Goal: Check status: Check status

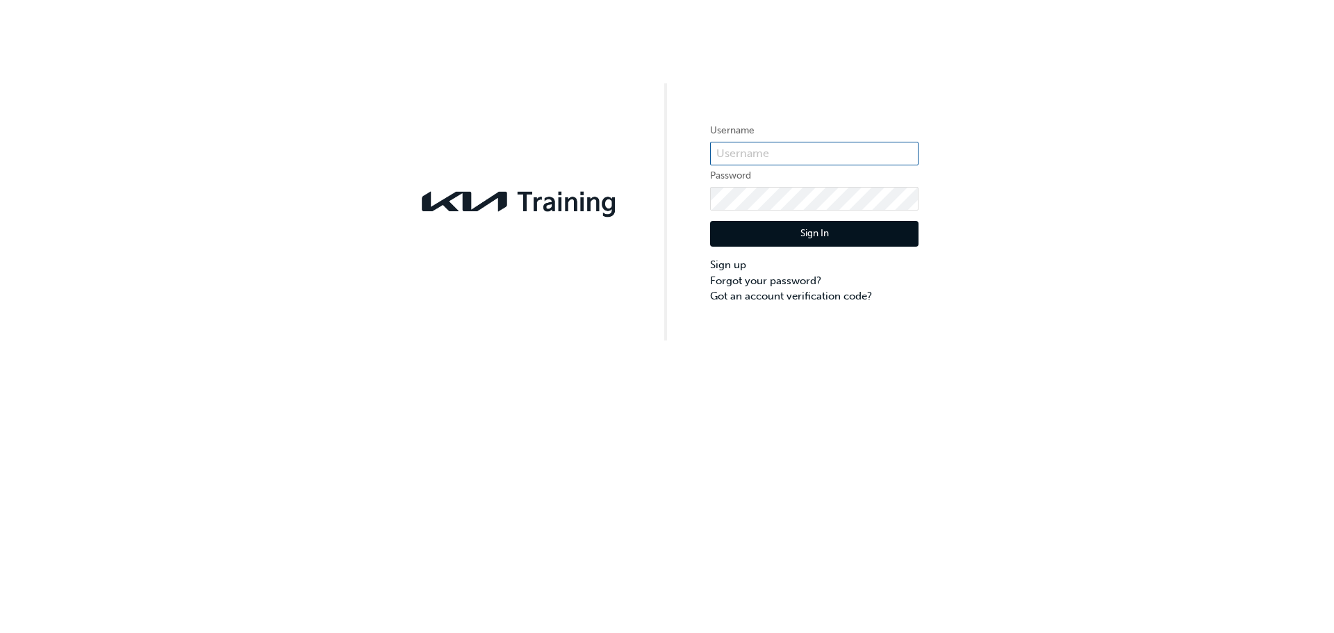
type input "kau83082e9"
click at [771, 233] on button "Sign In" at bounding box center [814, 234] width 208 height 26
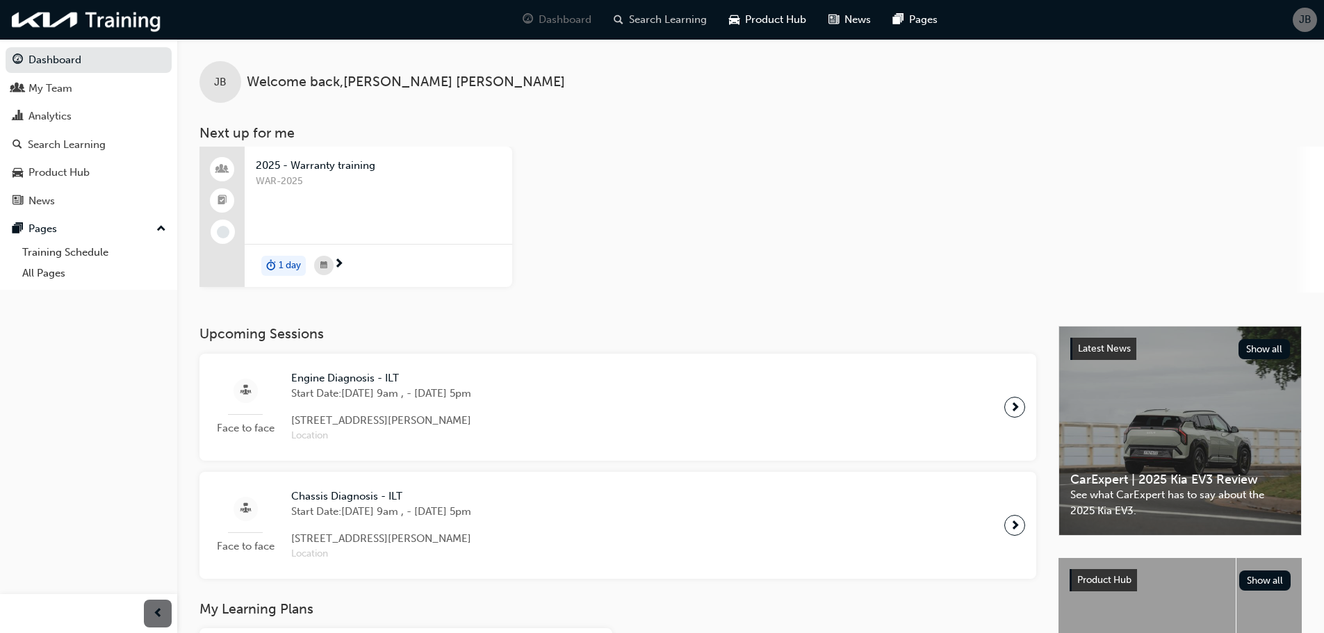
click at [674, 18] on span "Search Learning" at bounding box center [668, 20] width 78 height 16
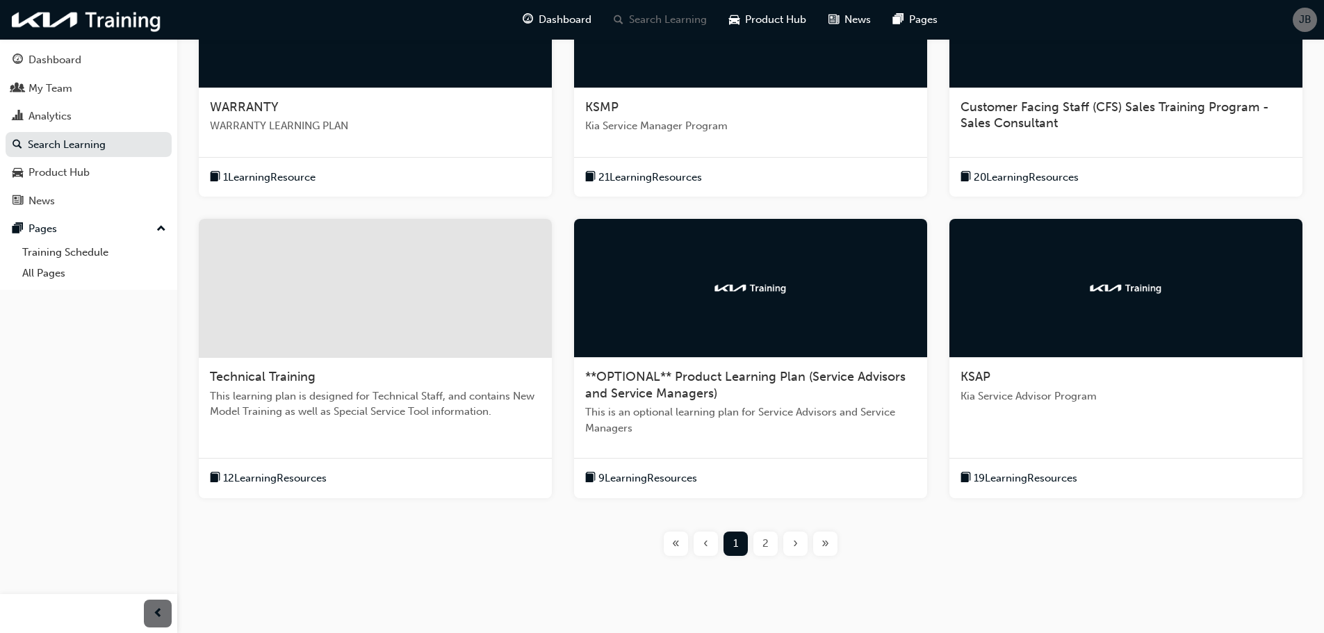
scroll to position [408, 0]
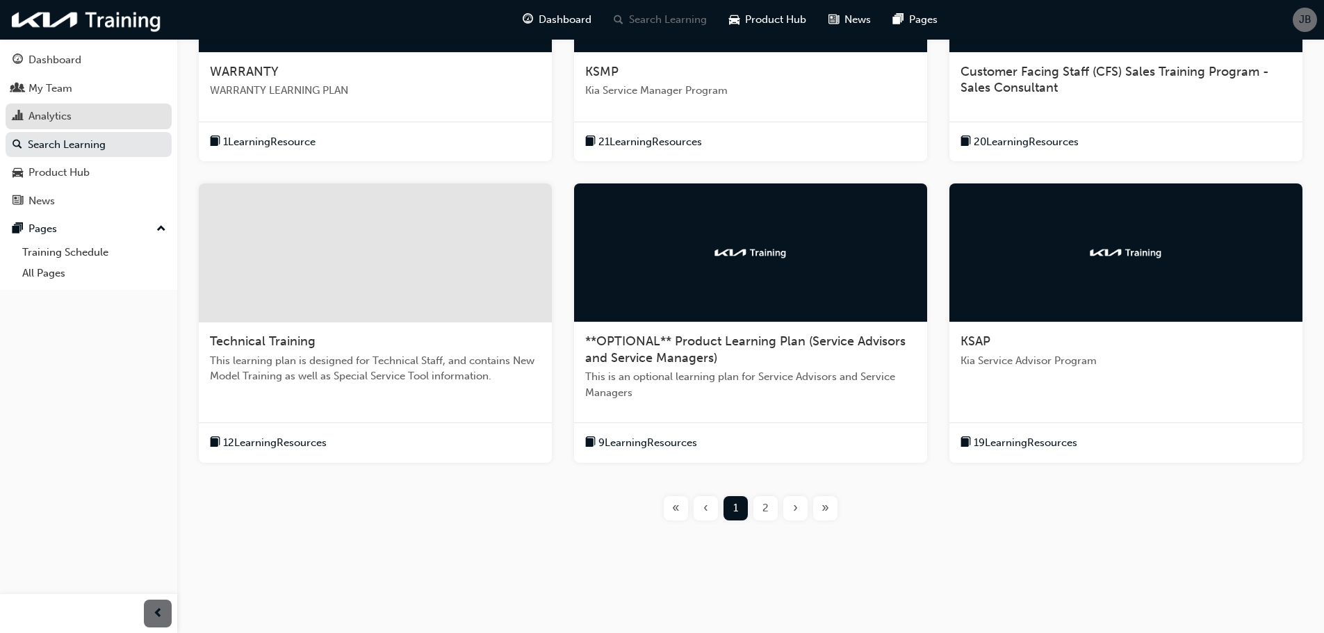
click at [51, 113] on div "Analytics" at bounding box center [49, 116] width 43 height 16
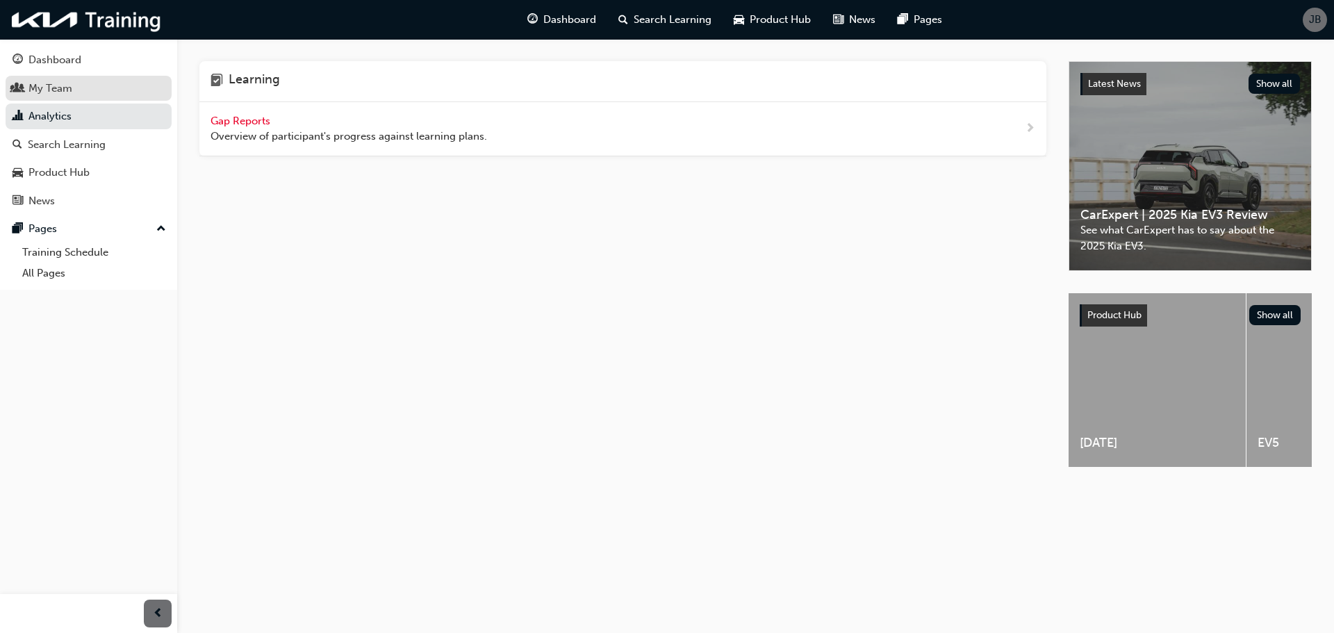
click at [100, 94] on div "My Team" at bounding box center [89, 88] width 152 height 17
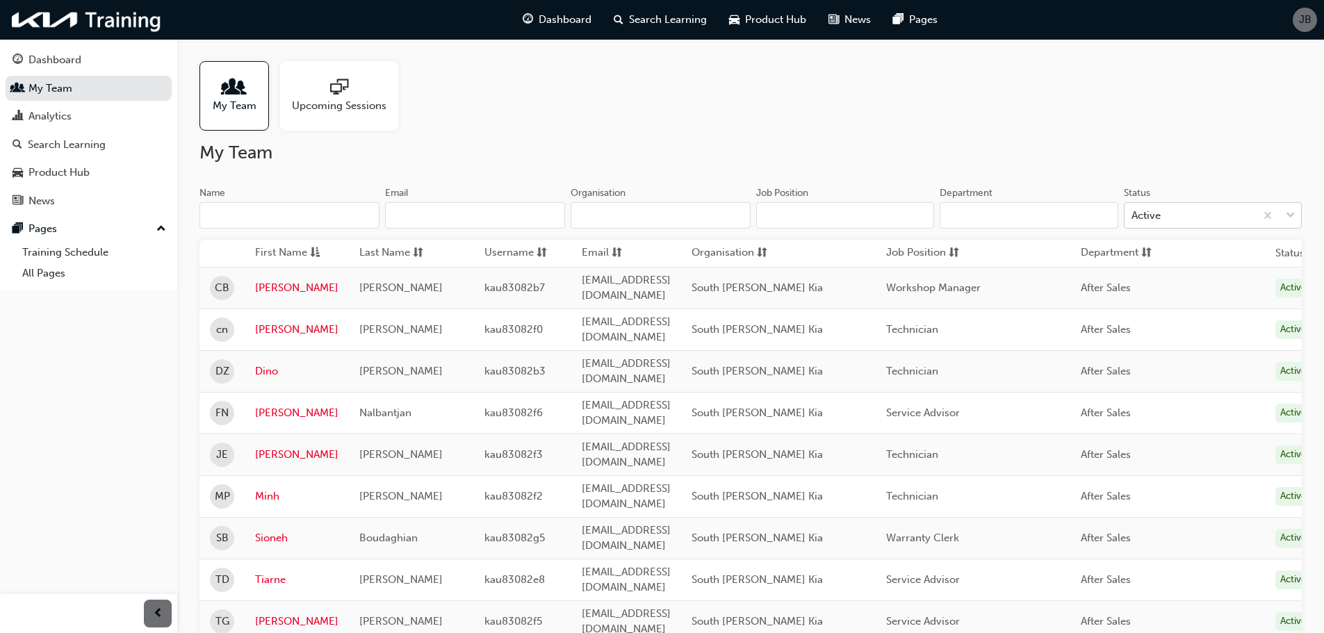
click at [1179, 207] on div "Active" at bounding box center [1189, 216] width 131 height 24
click at [1133, 209] on input "Status Active" at bounding box center [1131, 215] width 1 height 12
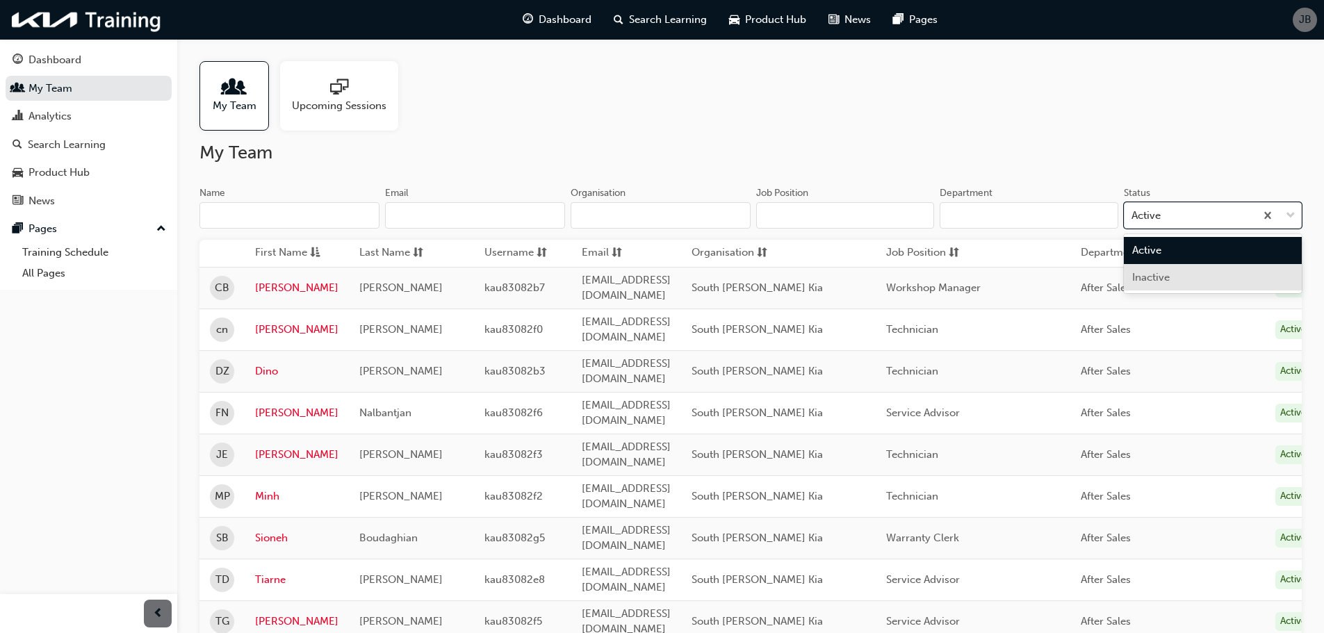
click at [1169, 274] on span "Inactive" at bounding box center [1151, 277] width 38 height 13
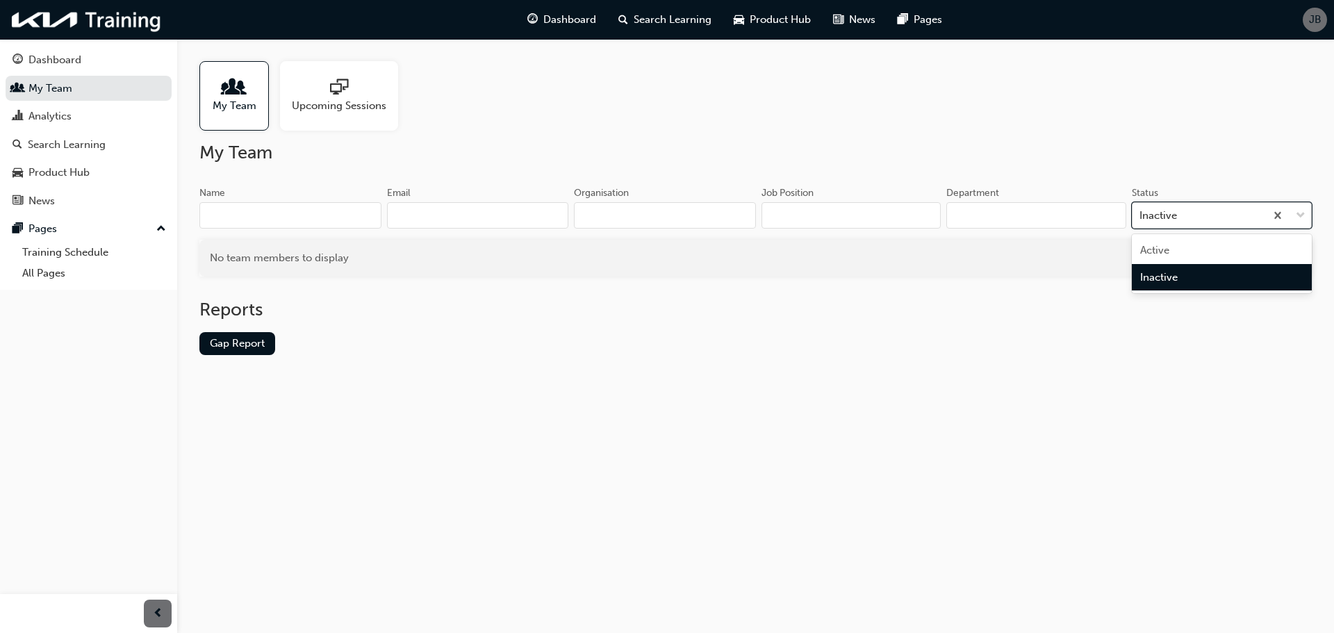
click at [1169, 219] on div "Inactive" at bounding box center [1159, 216] width 38 height 16
click at [1141, 219] on input "Status option Inactive, selected. option Inactive focused, 2 of 2. 2 results av…" at bounding box center [1140, 215] width 1 height 12
click at [1171, 252] on div "Active" at bounding box center [1222, 250] width 180 height 27
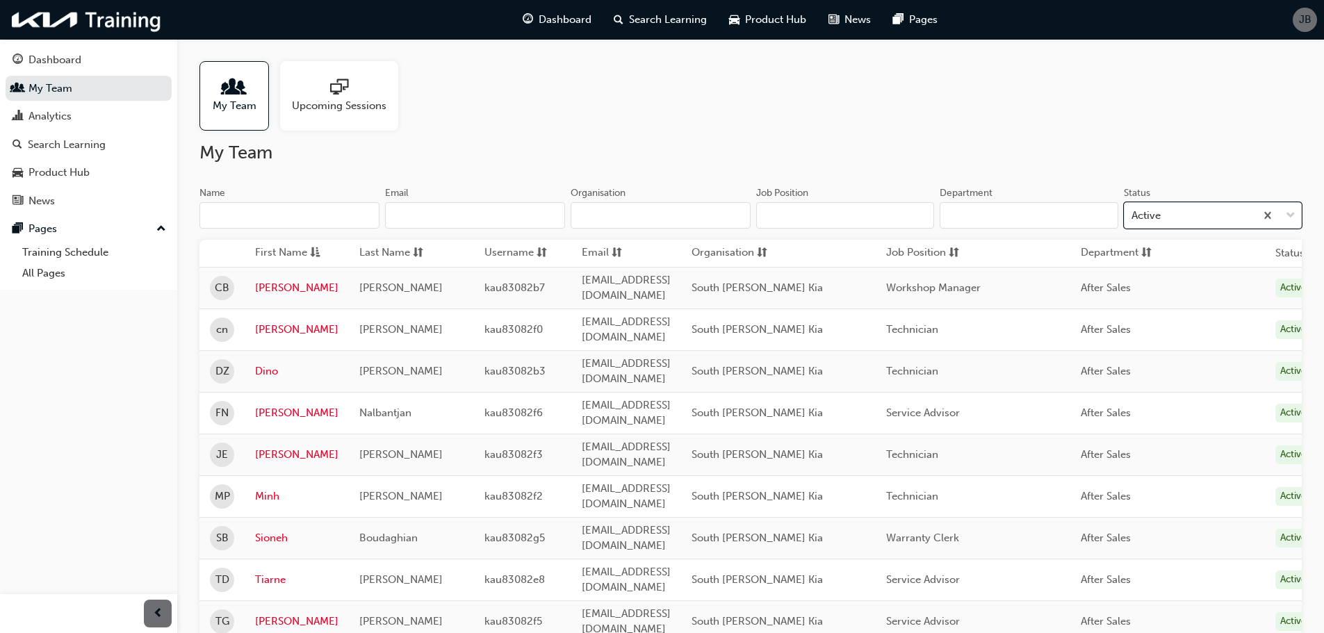
click at [358, 117] on div "Upcoming Sessions" at bounding box center [339, 95] width 118 height 69
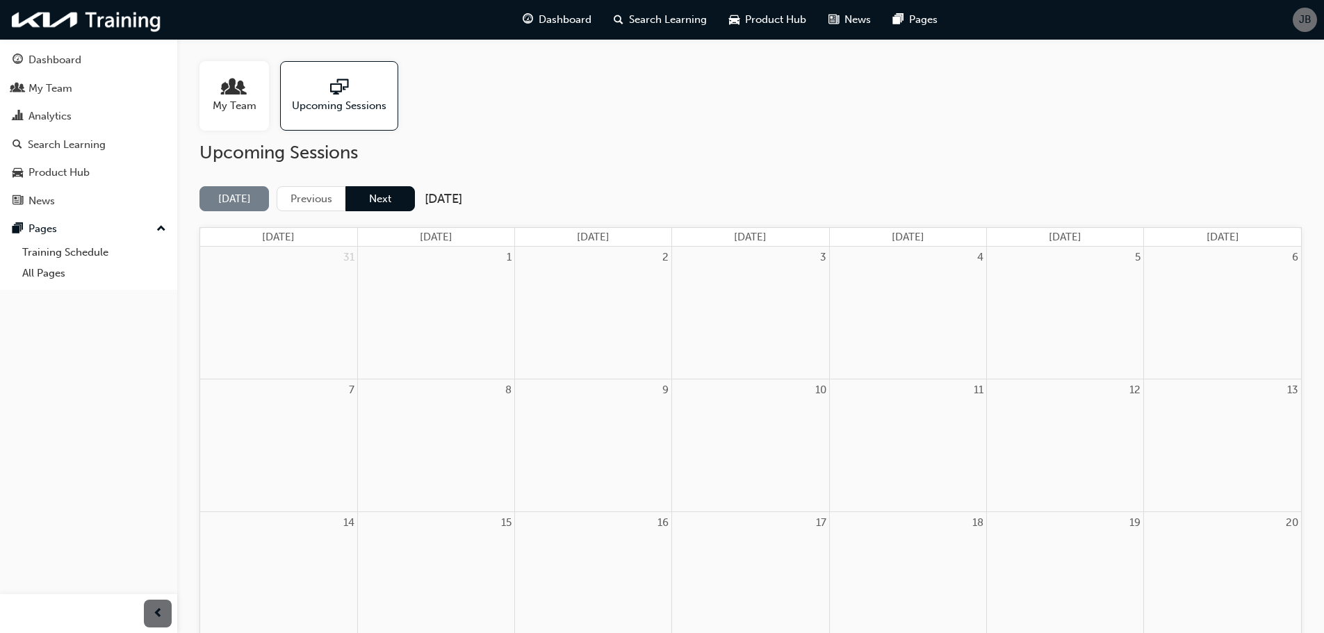
click at [365, 206] on button "Next" at bounding box center [379, 199] width 69 height 26
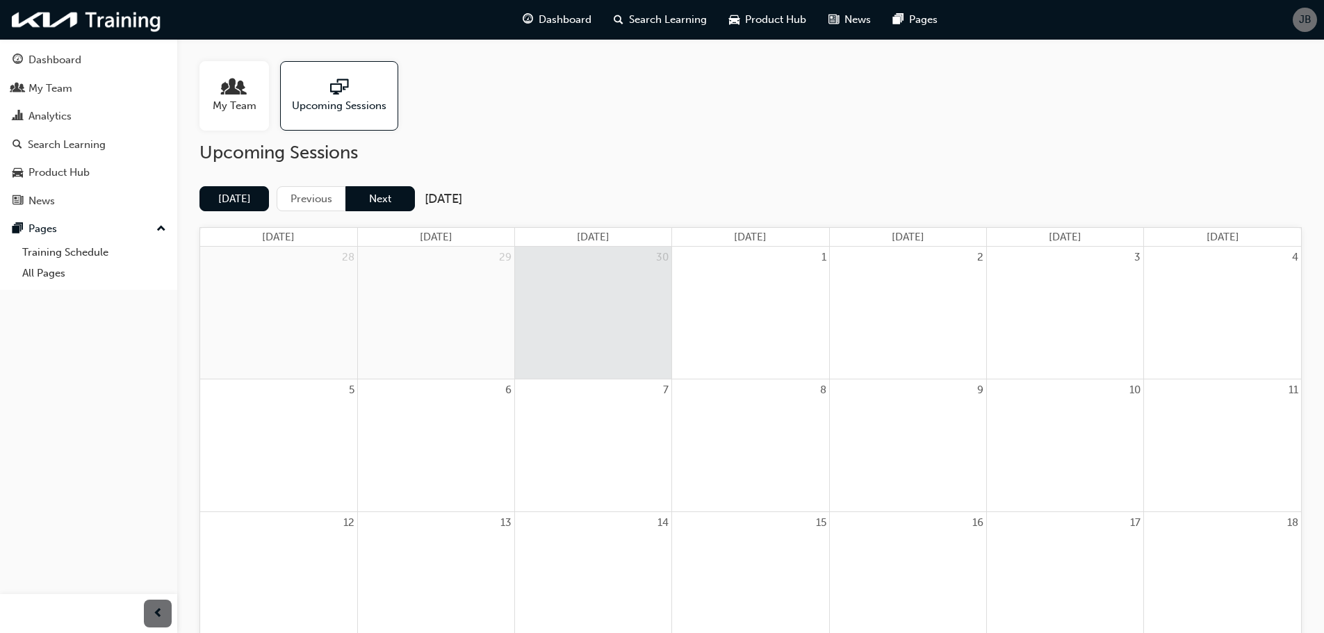
click at [389, 208] on button "Next" at bounding box center [379, 199] width 69 height 26
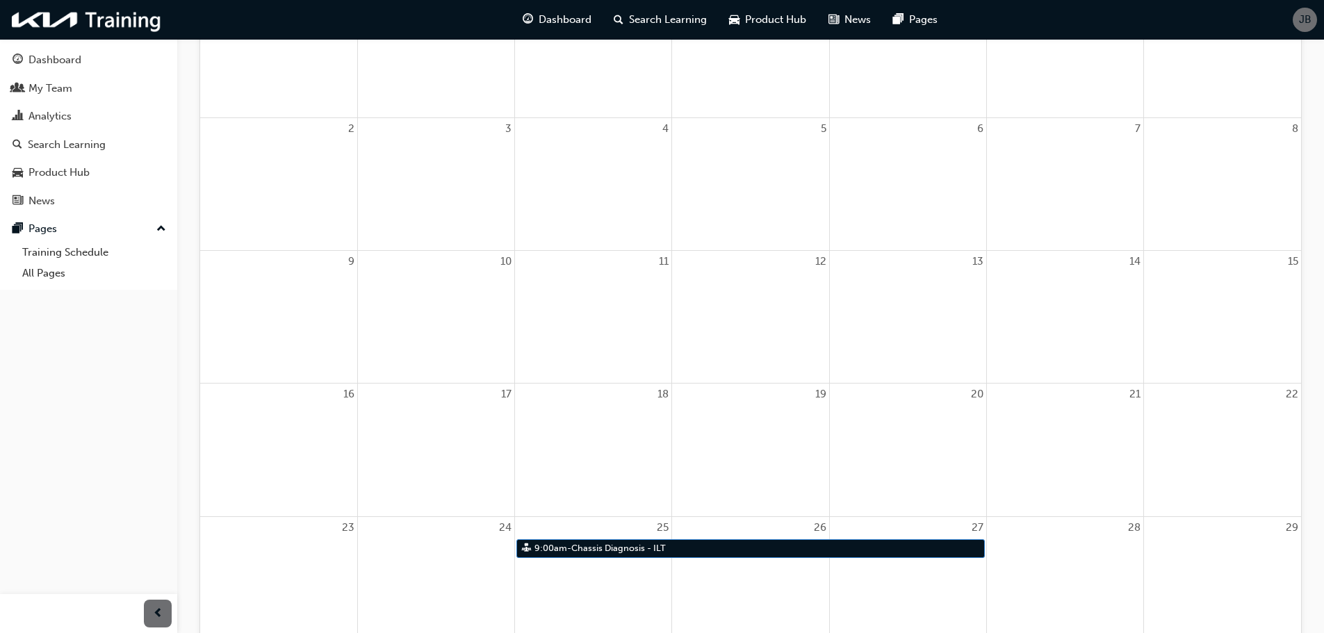
scroll to position [62, 0]
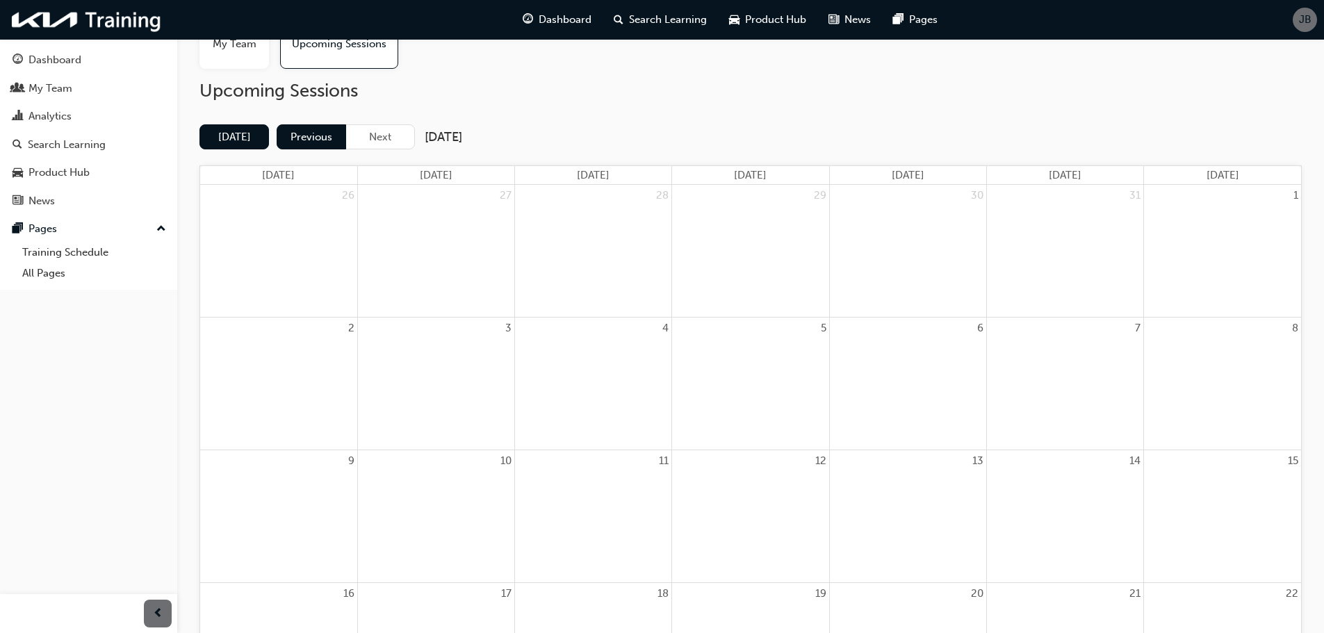
click at [318, 135] on button "Previous" at bounding box center [311, 137] width 69 height 26
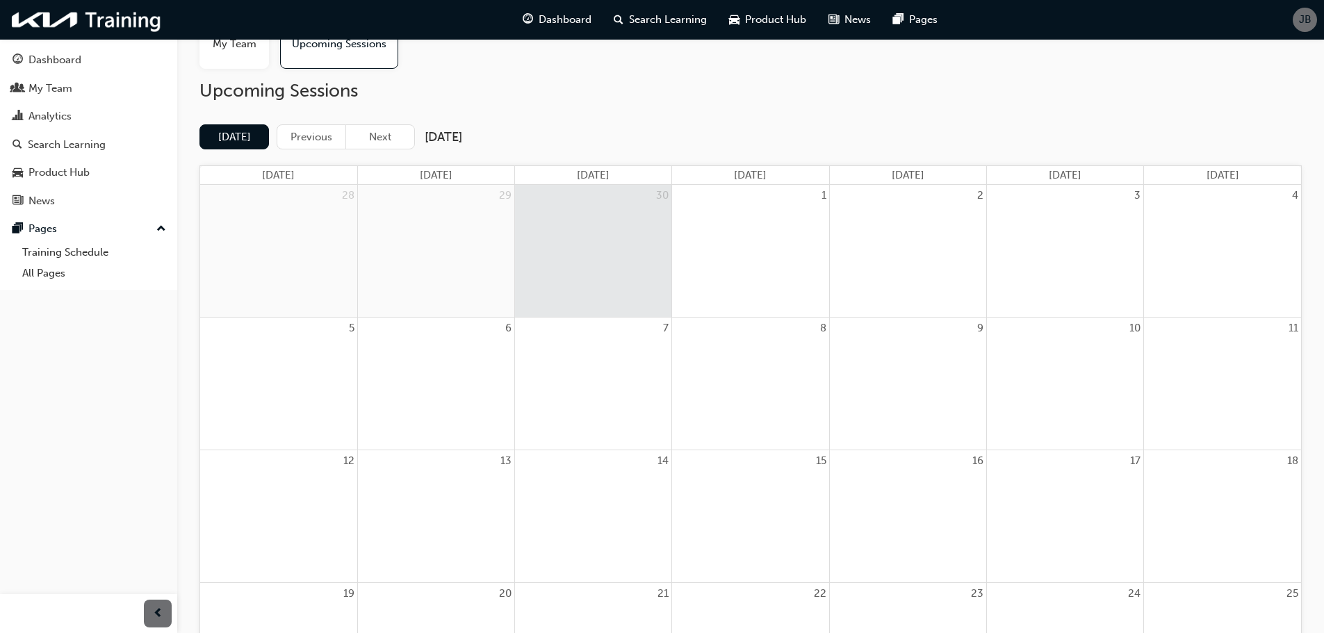
click at [621, 365] on div "7" at bounding box center [593, 384] width 156 height 132
drag, startPoint x: 752, startPoint y: 364, endPoint x: 856, endPoint y: 361, distance: 104.3
click at [754, 363] on div "8" at bounding box center [750, 384] width 156 height 132
click at [896, 357] on div at bounding box center [908, 349] width 156 height 21
click at [372, 132] on button "Next" at bounding box center [379, 137] width 69 height 26
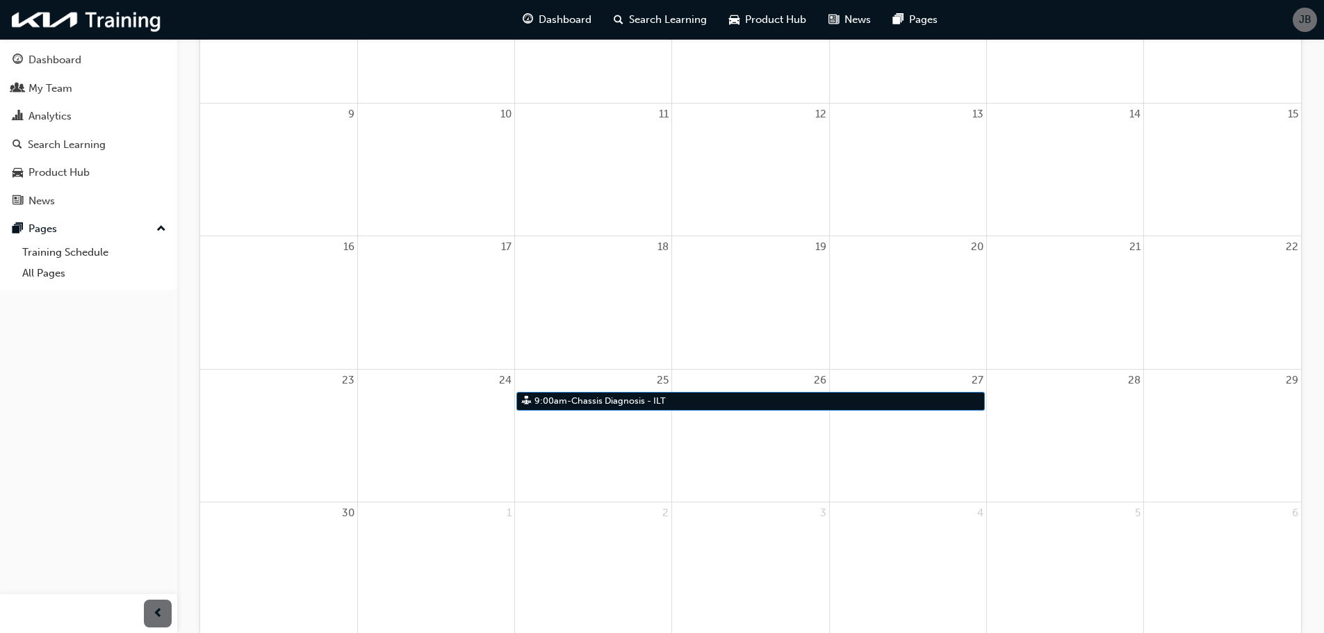
scroll to position [0, 0]
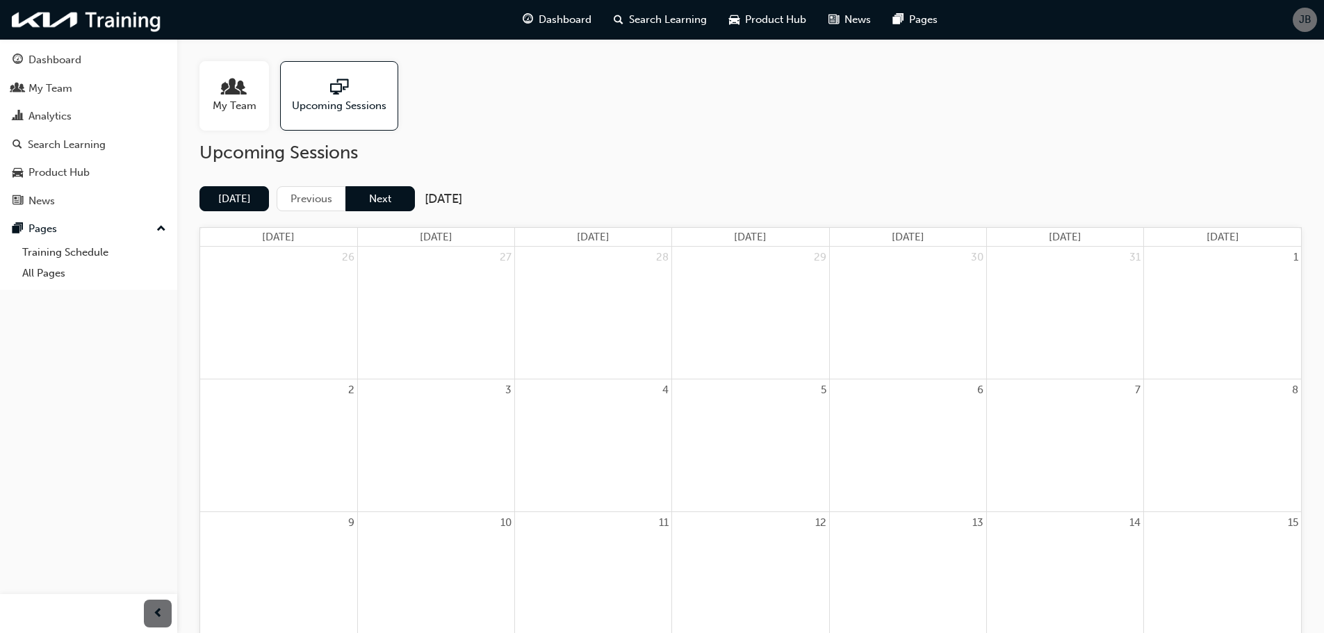
click at [397, 210] on button "Next" at bounding box center [379, 199] width 69 height 26
click at [363, 194] on button "Next" at bounding box center [379, 199] width 69 height 26
click at [379, 197] on button "Next" at bounding box center [379, 199] width 69 height 26
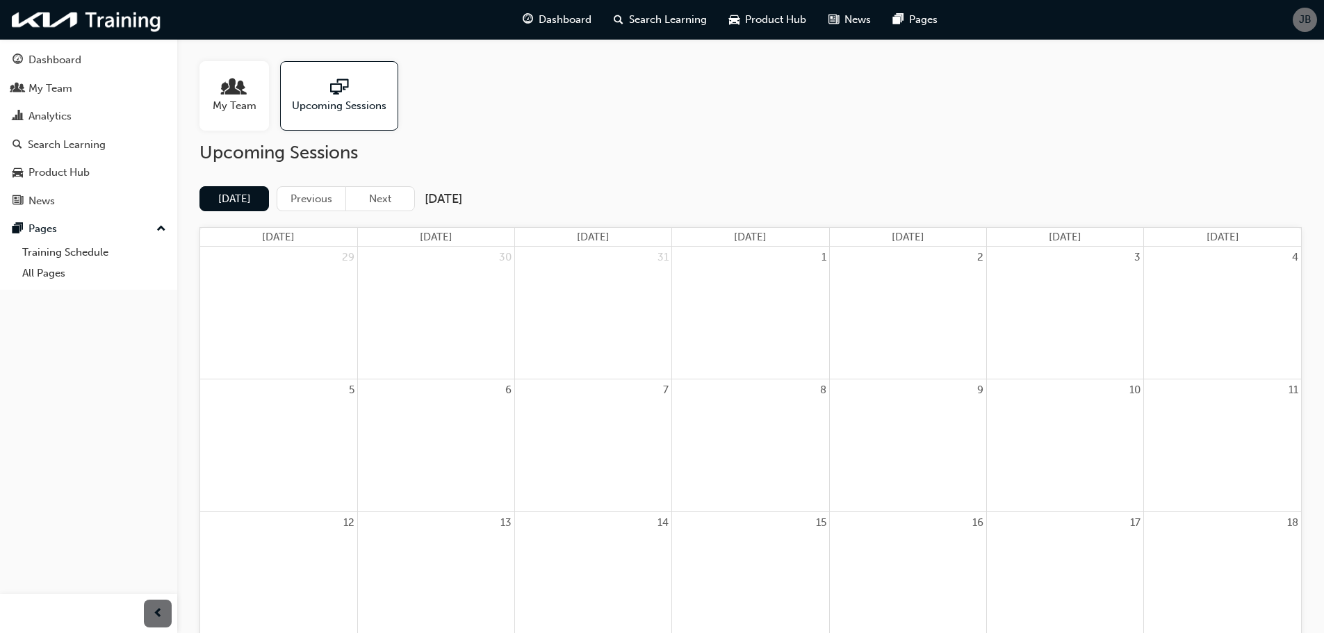
click at [379, 197] on button "Next" at bounding box center [379, 199] width 69 height 26
click at [101, 87] on div "My Team" at bounding box center [89, 88] width 152 height 17
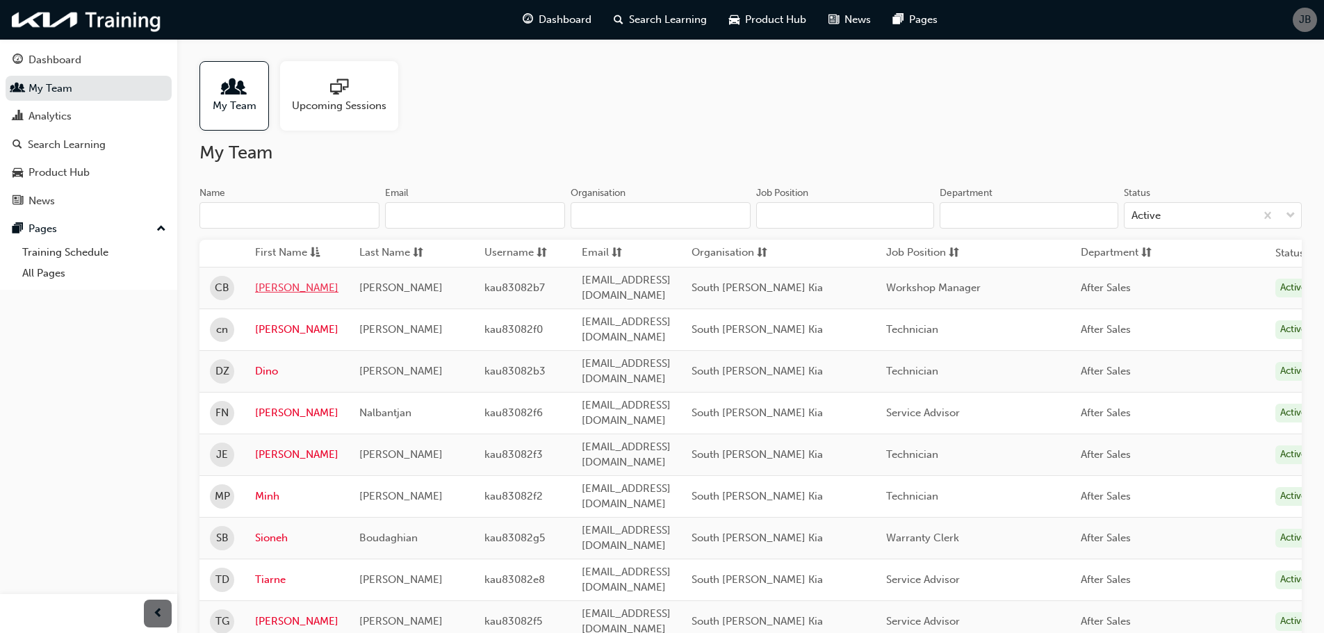
click at [273, 280] on link "[PERSON_NAME]" at bounding box center [296, 288] width 83 height 16
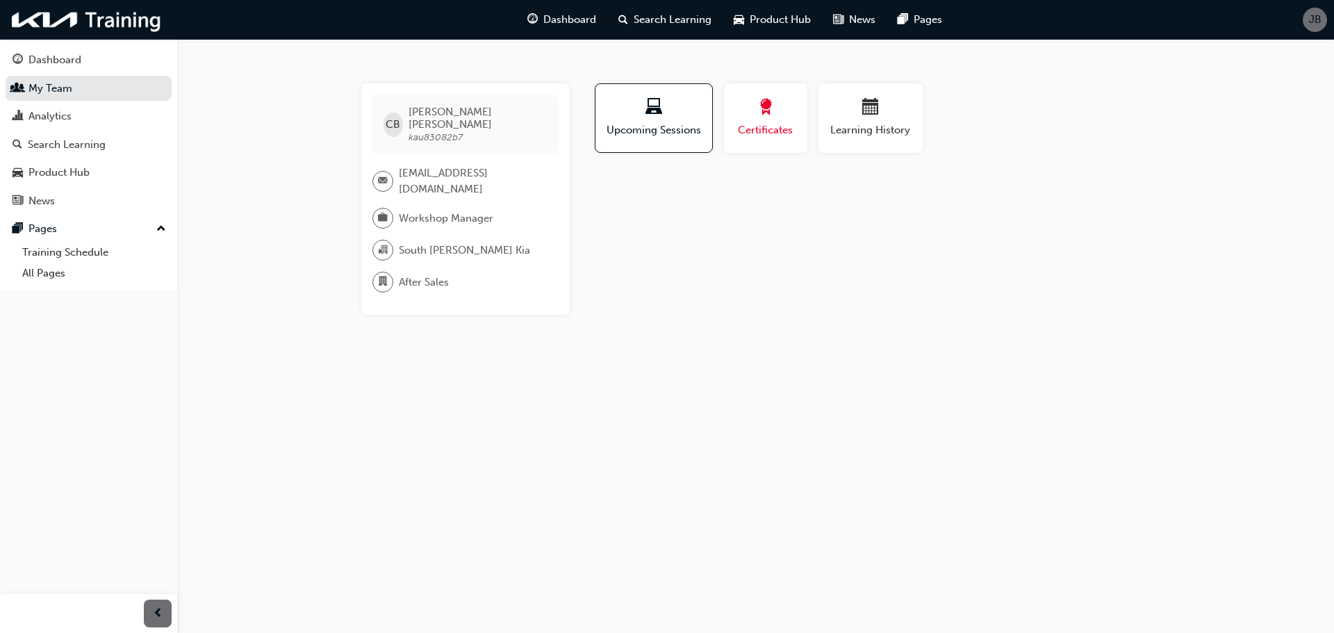
click at [767, 147] on button "Certificates" at bounding box center [765, 117] width 83 height 69
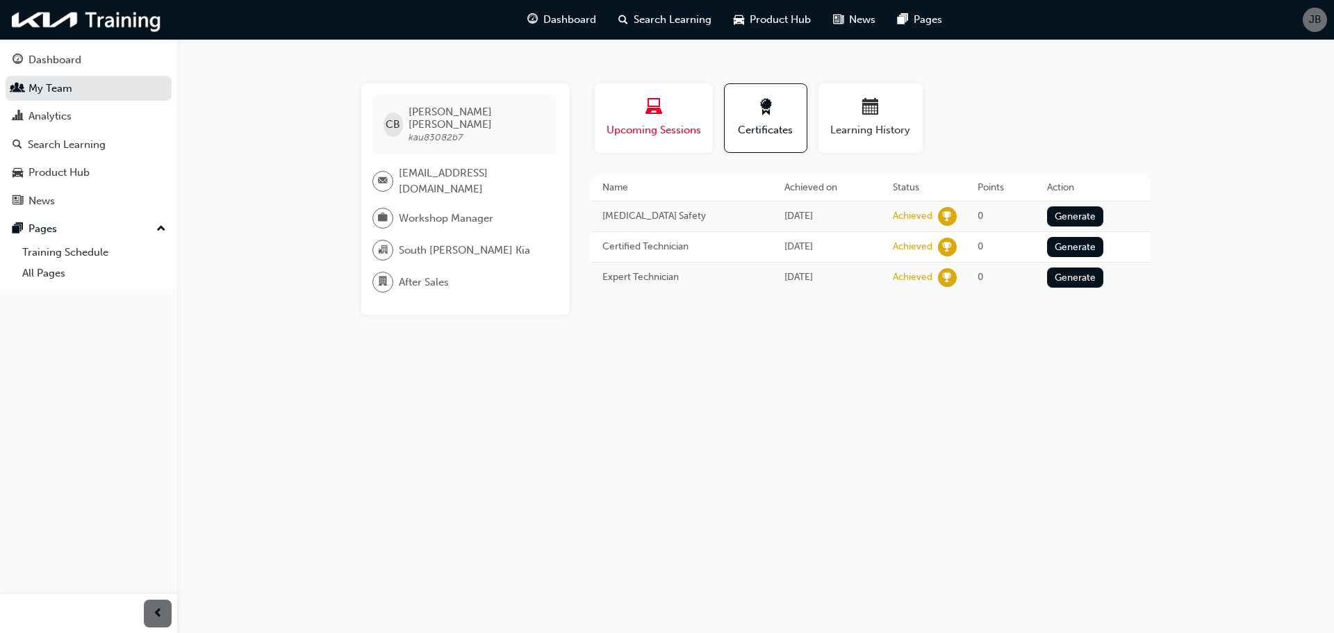
click at [670, 148] on button "Upcoming Sessions" at bounding box center [654, 117] width 118 height 69
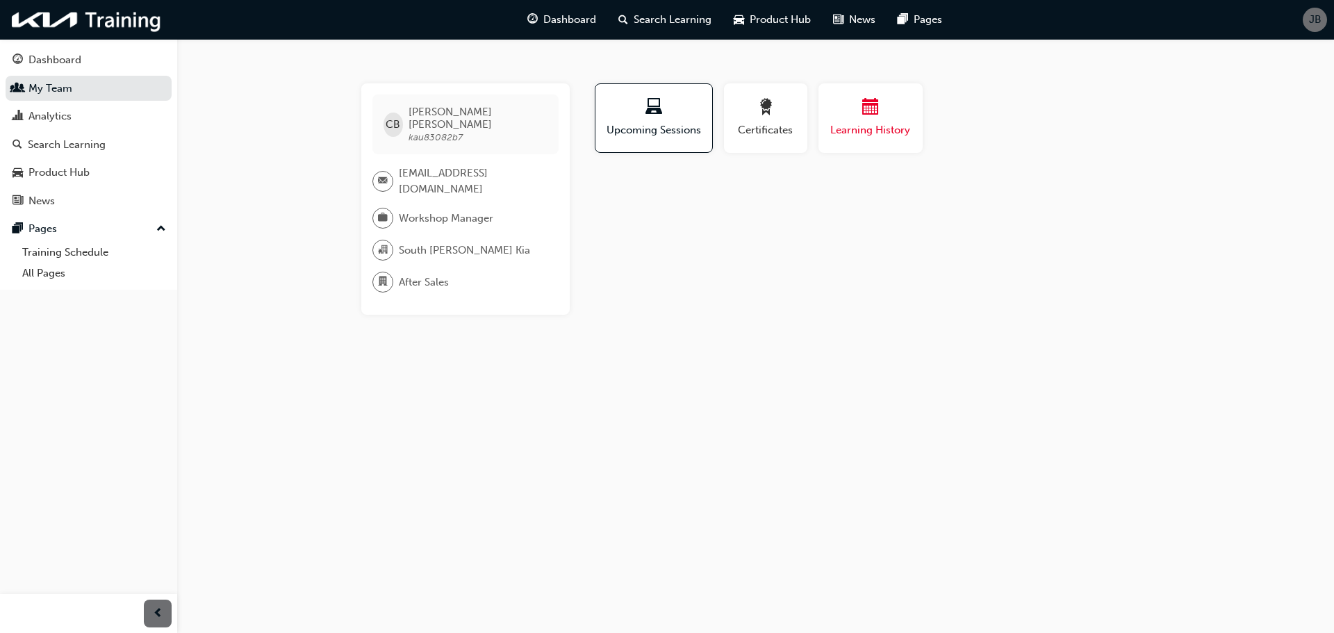
click at [830, 128] on span "Learning History" at bounding box center [870, 130] width 83 height 16
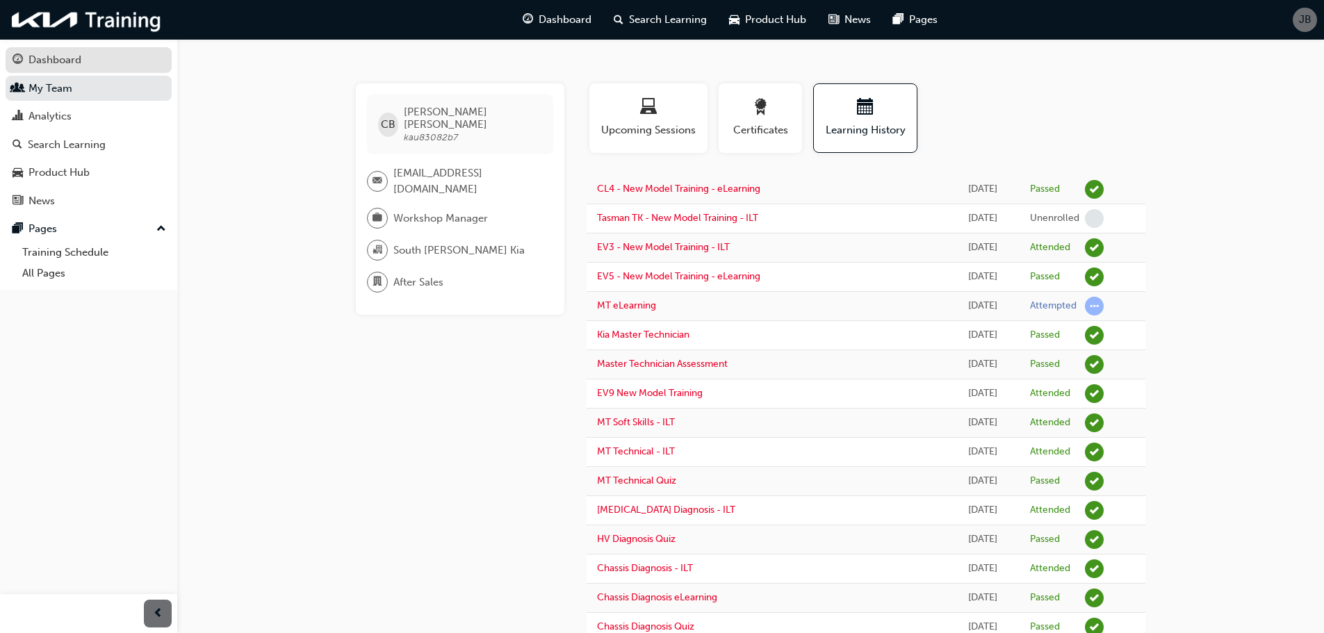
click at [28, 60] on div "Dashboard" at bounding box center [89, 59] width 152 height 17
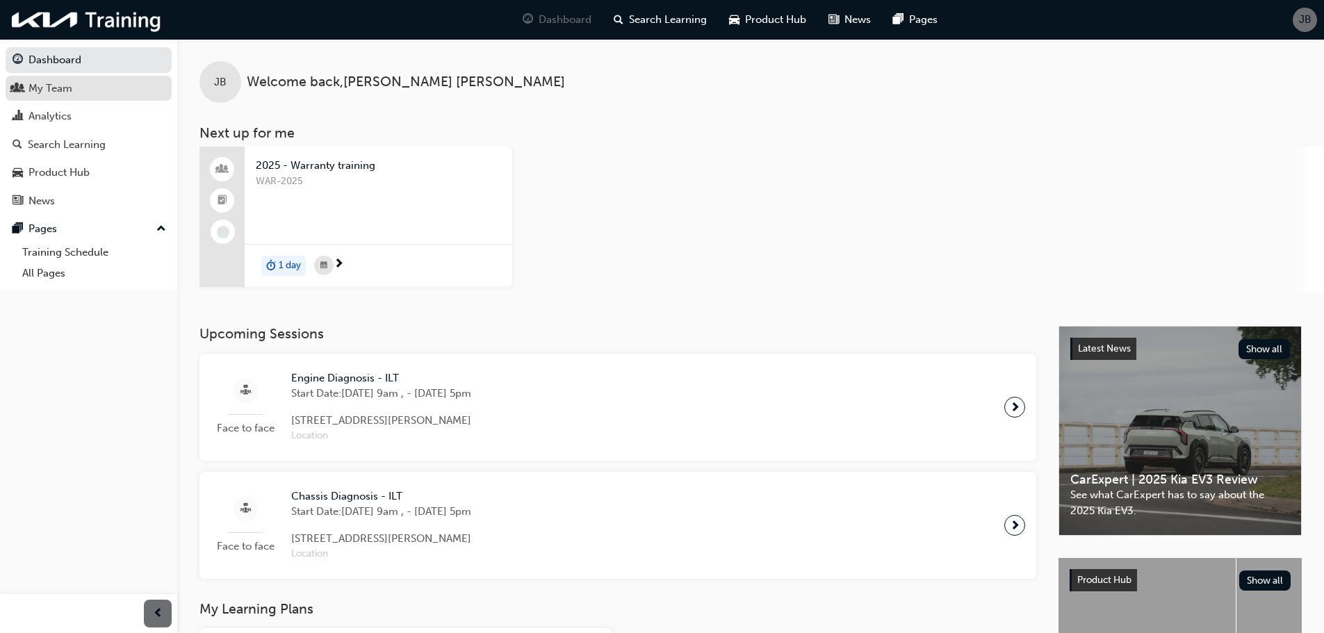
click at [58, 89] on div "My Team" at bounding box center [50, 89] width 44 height 16
